Goal: Task Accomplishment & Management: Manage account settings

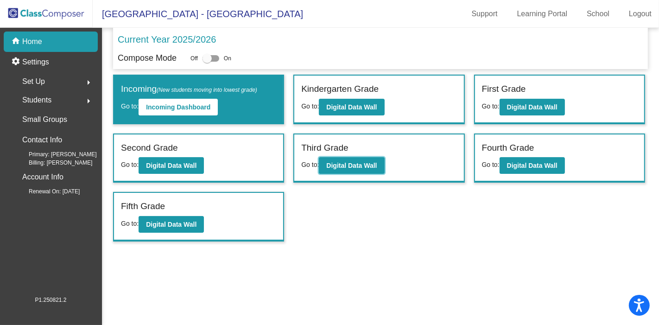
click at [373, 165] on b "Digital Data Wall" at bounding box center [351, 165] width 51 height 7
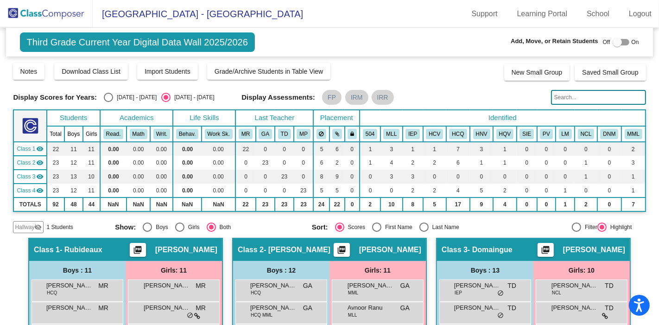
click at [21, 229] on span "Hallway" at bounding box center [24, 227] width 19 height 8
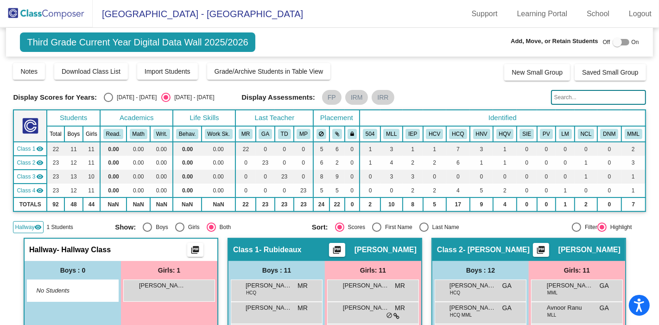
click at [171, 291] on div "Aimee-Lynn Cooper lock do_not_disturb_alt" at bounding box center [169, 289] width 89 height 19
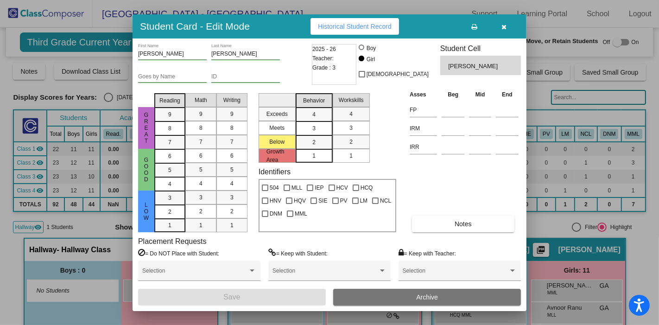
click at [376, 201] on div at bounding box center [375, 200] width 6 height 6
click at [375, 204] on input "NCL" at bounding box center [375, 204] width 0 height 0
checkbox input "true"
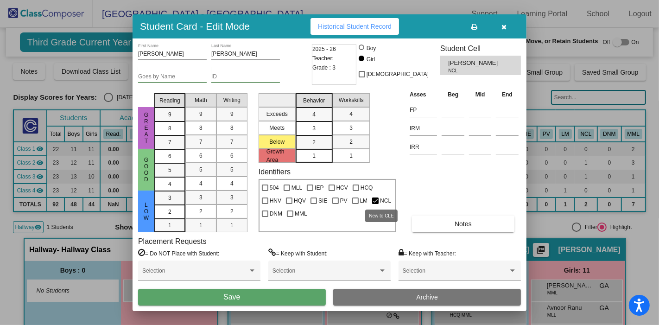
click at [257, 299] on button "Save" at bounding box center [232, 297] width 188 height 17
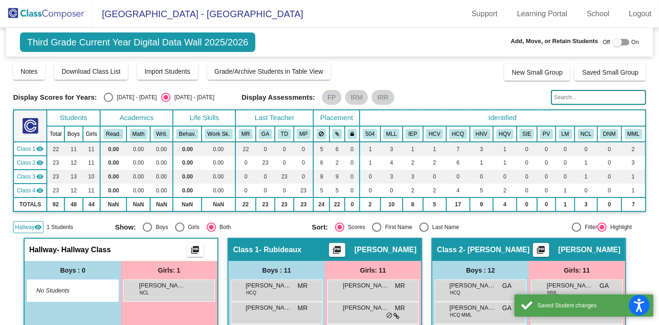
click at [111, 97] on div "Select an option" at bounding box center [108, 97] width 9 height 9
click at [108, 102] on input "2024 - 2025" at bounding box center [108, 102] width 0 height 0
radio input "true"
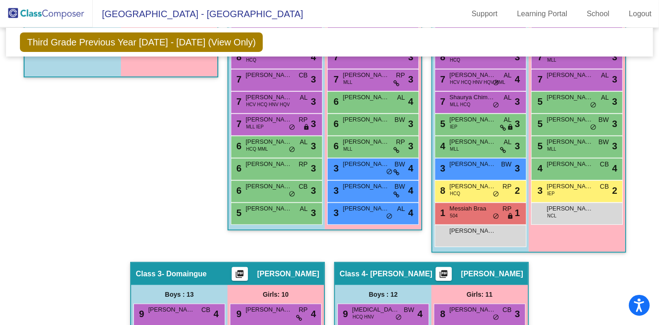
scroll to position [300, 0]
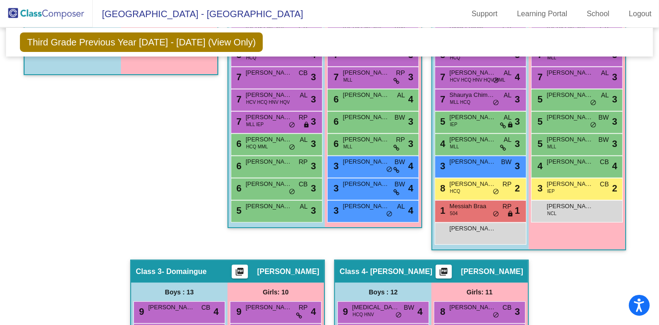
click at [506, 232] on div "Sebastian Salmeron Guzman lock do_not_disturb_alt" at bounding box center [479, 232] width 89 height 19
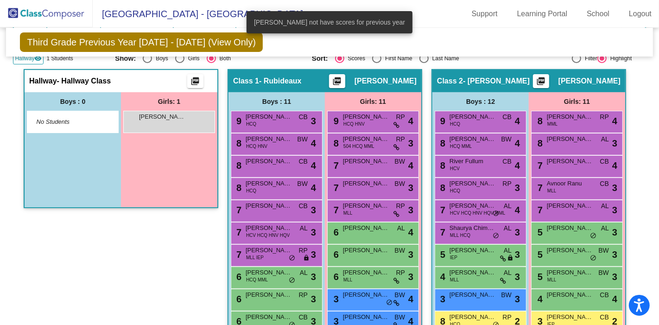
scroll to position [0, 0]
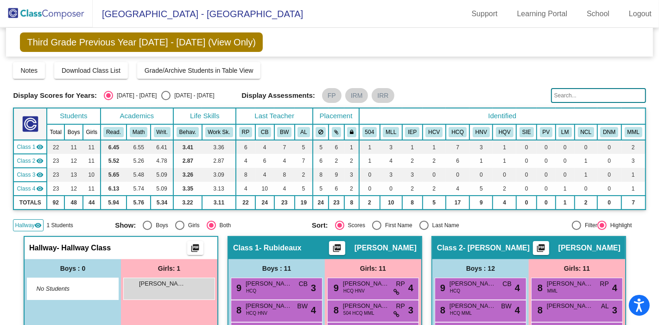
click at [161, 96] on div "Select an option" at bounding box center [165, 95] width 9 height 9
click at [165, 100] on input "2025 - 2026" at bounding box center [165, 100] width 0 height 0
radio input "true"
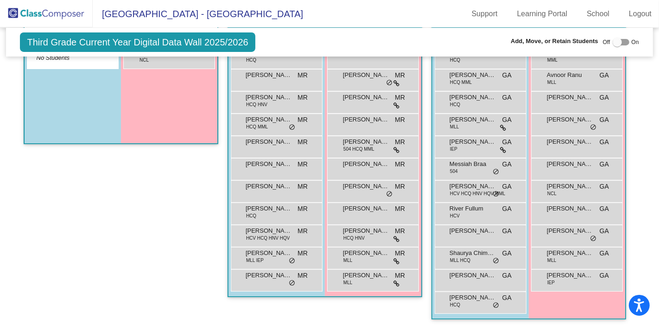
scroll to position [232, 0]
click at [495, 234] on div "Sebastian Salmeron Guzman GA lock do_not_disturb_alt" at bounding box center [479, 235] width 89 height 19
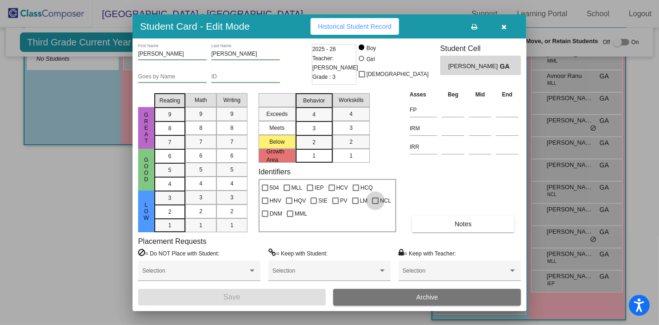
click at [373, 201] on div at bounding box center [375, 200] width 6 height 6
click at [375, 204] on input "NCL" at bounding box center [375, 204] width 0 height 0
checkbox input "true"
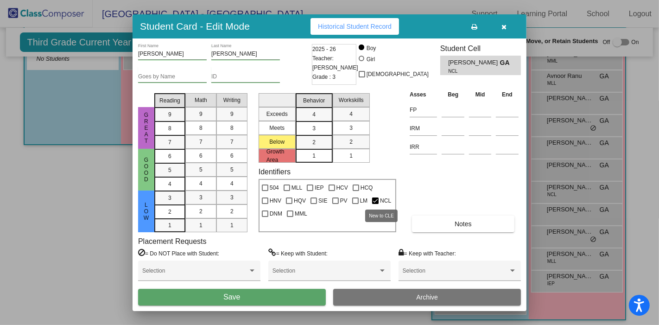
click at [296, 298] on button "Save" at bounding box center [232, 297] width 188 height 17
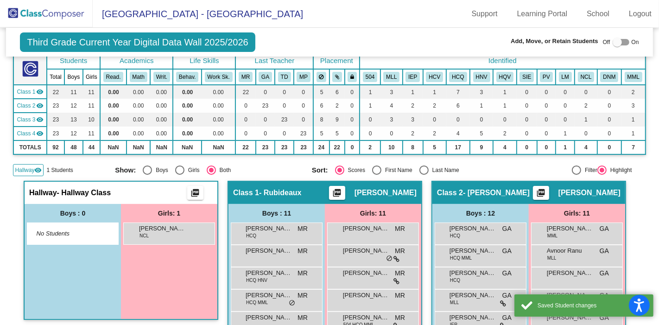
scroll to position [0, 0]
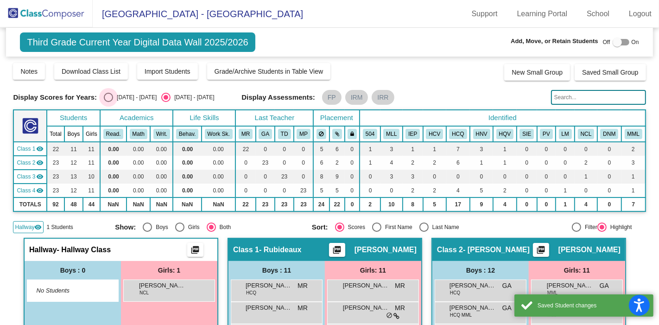
click at [123, 95] on div "2024 - 2025" at bounding box center [135, 97] width 44 height 8
click at [108, 102] on input "2024 - 2025" at bounding box center [108, 102] width 0 height 0
radio input "true"
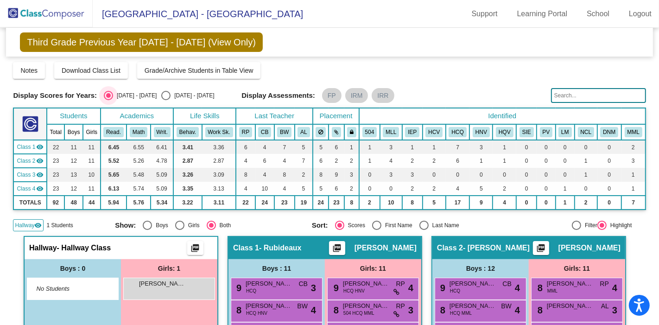
click at [161, 95] on div "Select an option" at bounding box center [165, 95] width 9 height 9
click at [165, 100] on input "2025 - 2026" at bounding box center [165, 100] width 0 height 0
radio input "true"
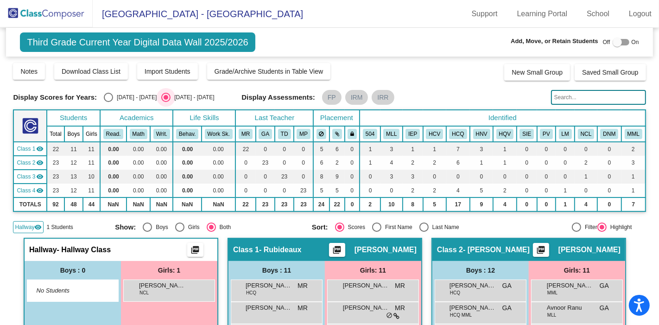
click at [61, 6] on img at bounding box center [46, 13] width 93 height 27
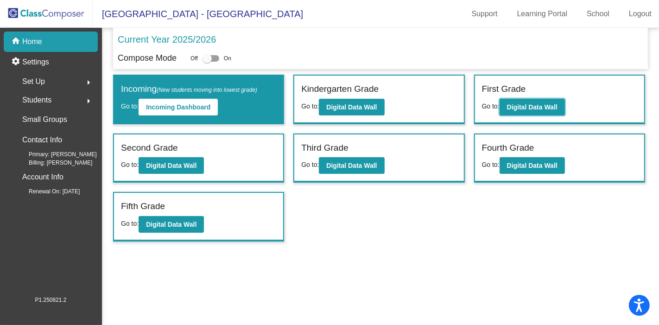
click at [538, 106] on b "Digital Data Wall" at bounding box center [532, 106] width 51 height 7
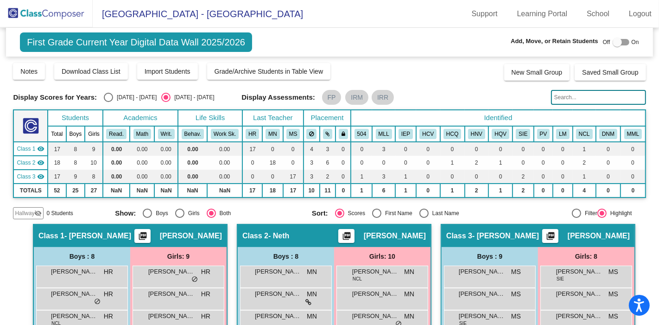
click at [134, 96] on div "2024 - 2025" at bounding box center [135, 97] width 44 height 8
click at [108, 102] on input "2024 - 2025" at bounding box center [108, 102] width 0 height 0
radio input "true"
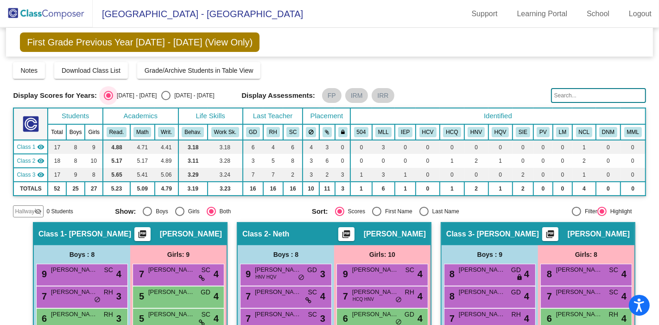
click at [161, 94] on div "Select an option" at bounding box center [165, 95] width 9 height 9
click at [165, 100] on input "2025 - 2026" at bounding box center [165, 100] width 0 height 0
radio input "true"
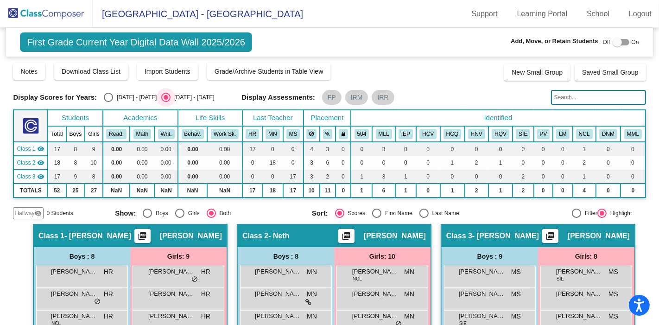
click at [75, 13] on img at bounding box center [46, 13] width 93 height 27
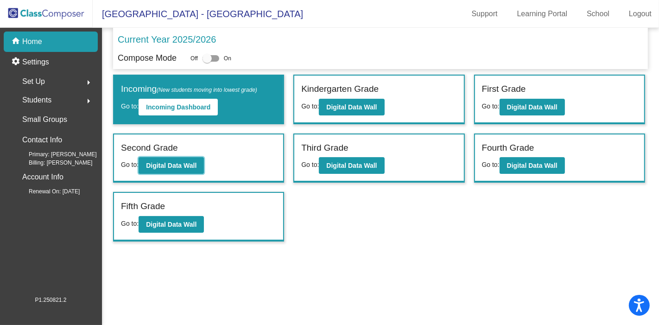
click at [182, 162] on b "Digital Data Wall" at bounding box center [171, 165] width 51 height 7
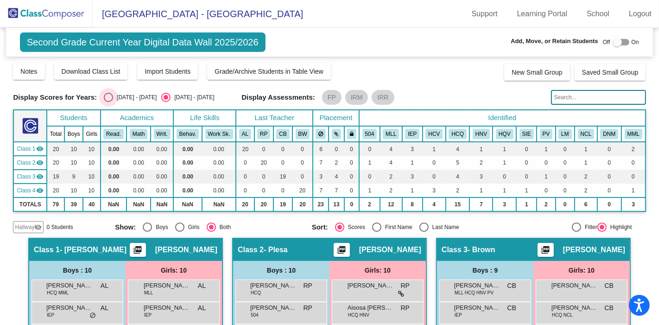
click at [127, 100] on div "2024 - 2025" at bounding box center [135, 97] width 44 height 8
click at [108, 102] on input "2024 - 2025" at bounding box center [108, 102] width 0 height 0
radio input "true"
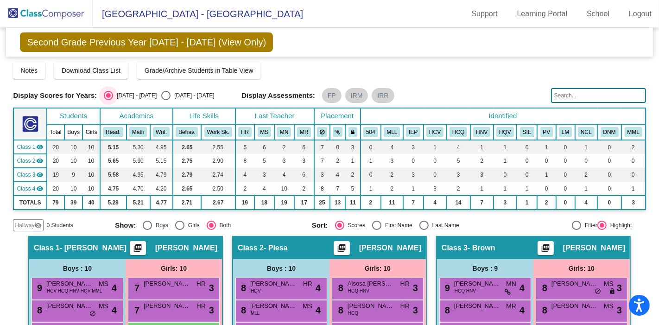
click at [180, 95] on div "2025 - 2026" at bounding box center [193, 95] width 44 height 8
click at [166, 100] on input "2025 - 2026" at bounding box center [165, 100] width 0 height 0
radio input "true"
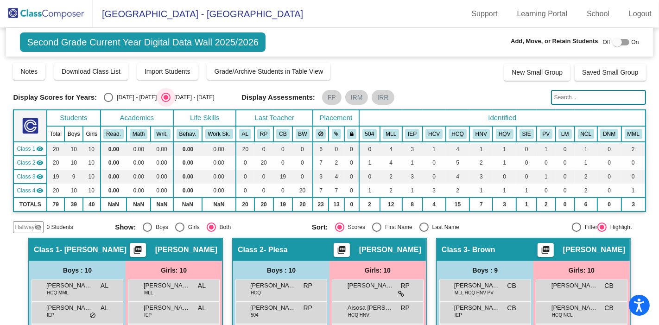
click at [51, 12] on img at bounding box center [46, 13] width 93 height 27
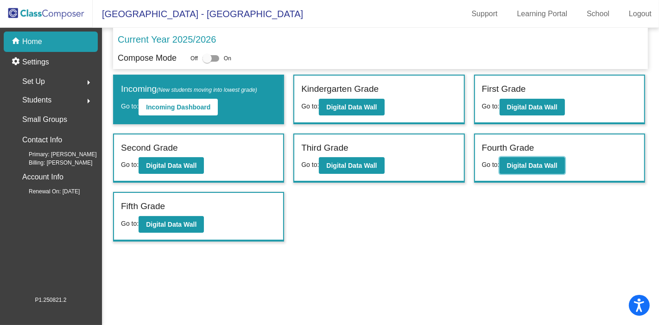
click at [517, 168] on button "Digital Data Wall" at bounding box center [532, 165] width 65 height 17
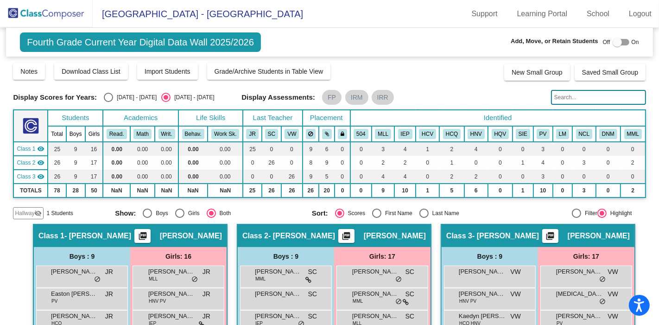
click at [133, 97] on div "2024 - 2025" at bounding box center [135, 97] width 44 height 8
click at [108, 102] on input "2024 - 2025" at bounding box center [108, 102] width 0 height 0
radio input "true"
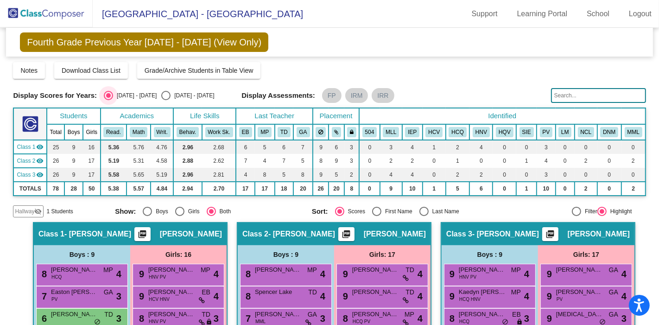
click at [181, 98] on div "2025 - 2026" at bounding box center [193, 95] width 44 height 8
click at [166, 100] on input "2025 - 2026" at bounding box center [165, 100] width 0 height 0
radio input "true"
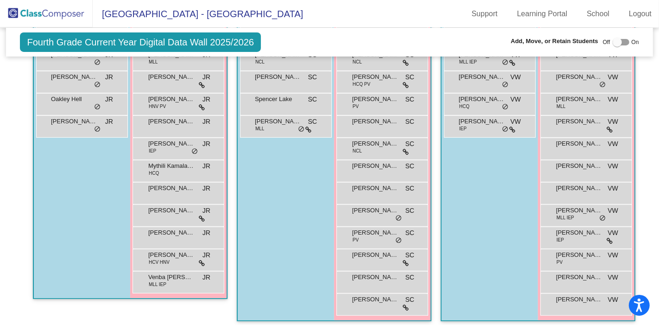
scroll to position [331, 0]
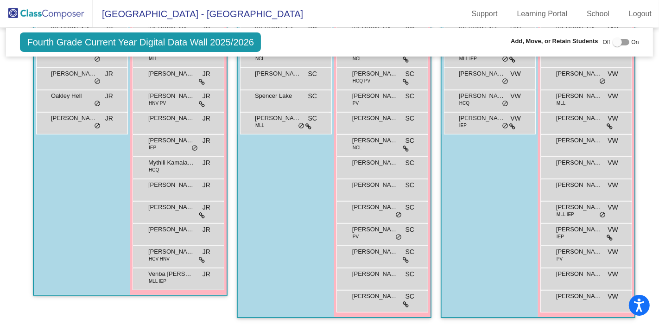
click at [200, 234] on div "Sofia Teran Guzman JR lock do_not_disturb_alt" at bounding box center [178, 233] width 89 height 19
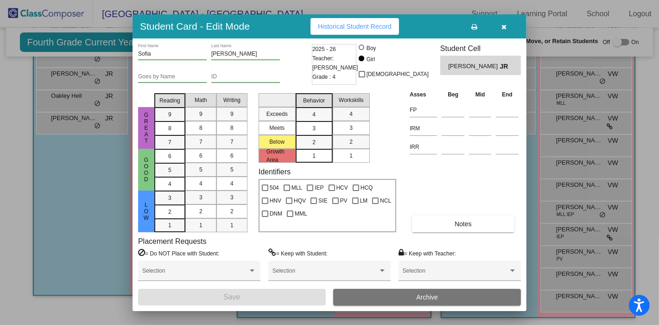
click at [376, 200] on div at bounding box center [375, 200] width 6 height 6
click at [375, 204] on input "NCL" at bounding box center [375, 204] width 0 height 0
checkbox input "true"
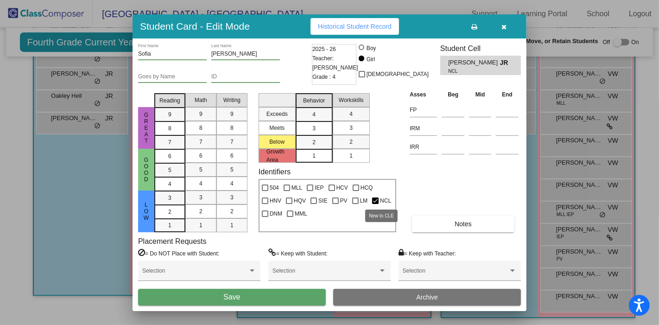
click at [294, 297] on button "Save" at bounding box center [232, 297] width 188 height 17
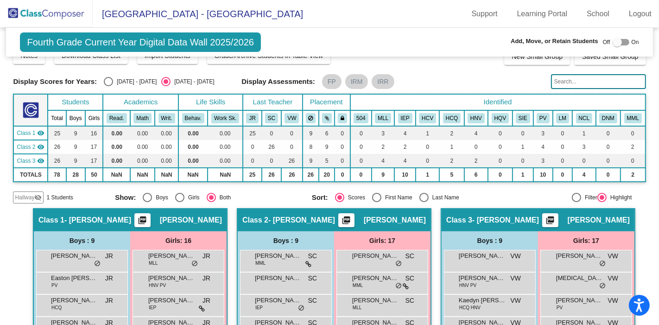
scroll to position [0, 0]
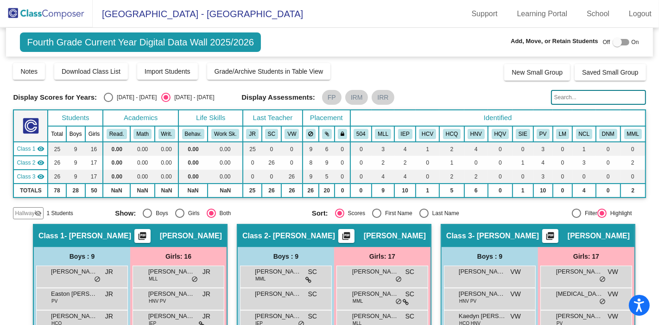
click at [129, 100] on div "2024 - 2025" at bounding box center [135, 97] width 44 height 8
click at [108, 102] on input "2024 - 2025" at bounding box center [108, 102] width 0 height 0
radio input "true"
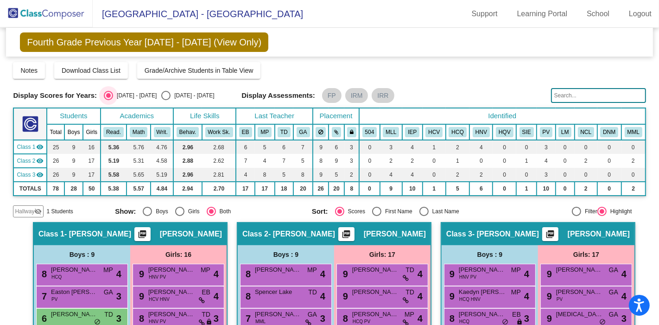
click at [171, 99] on div "2025 - 2026" at bounding box center [193, 95] width 44 height 8
click at [166, 100] on input "2025 - 2026" at bounding box center [165, 100] width 0 height 0
radio input "true"
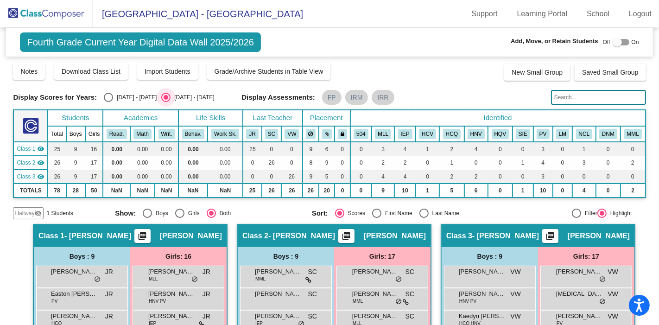
click at [128, 95] on div "2024 - 2025" at bounding box center [135, 97] width 44 height 8
click at [108, 102] on input "2024 - 2025" at bounding box center [108, 102] width 0 height 0
radio input "true"
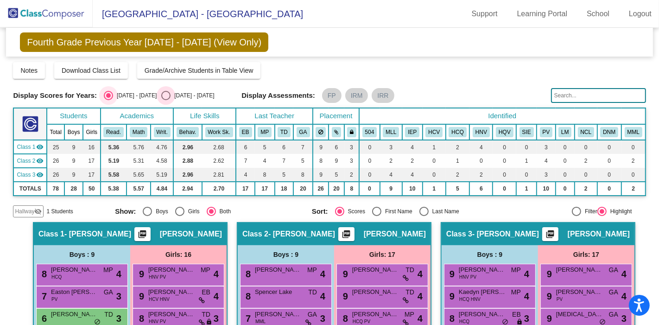
click at [190, 95] on div "2025 - 2026" at bounding box center [193, 95] width 44 height 8
click at [166, 100] on input "2025 - 2026" at bounding box center [165, 100] width 0 height 0
radio input "true"
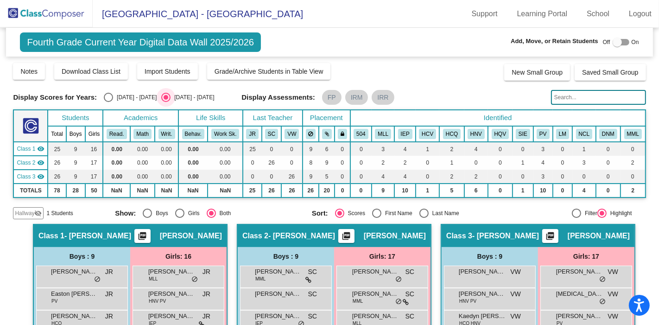
click at [62, 16] on img at bounding box center [46, 13] width 93 height 27
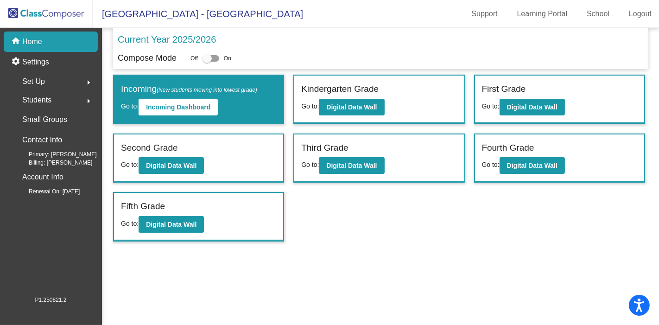
click at [190, 222] on b "Digital Data Wall" at bounding box center [171, 224] width 51 height 7
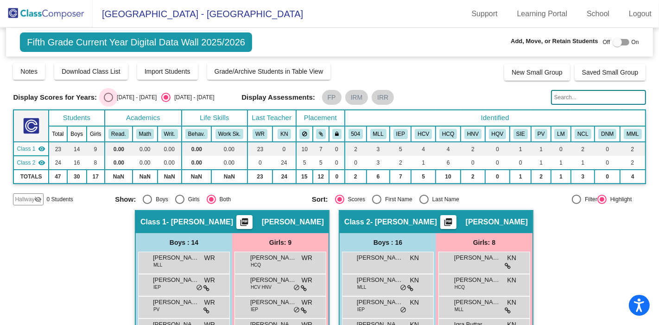
click at [133, 97] on div "2024 - 2025" at bounding box center [135, 97] width 44 height 8
click at [108, 102] on input "2024 - 2025" at bounding box center [108, 102] width 0 height 0
radio input "true"
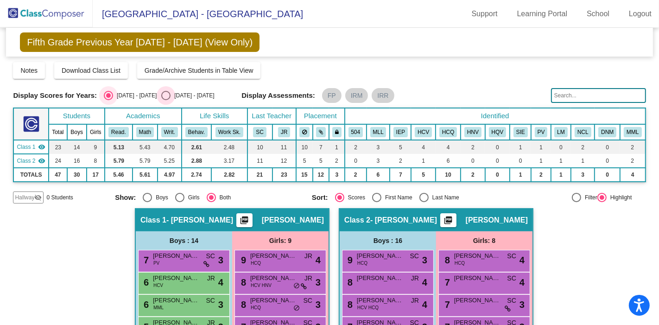
click at [171, 96] on div "2025 - 2026" at bounding box center [193, 95] width 44 height 8
click at [166, 100] on input "2025 - 2026" at bounding box center [165, 100] width 0 height 0
radio input "true"
